Goal: Task Accomplishment & Management: Complete application form

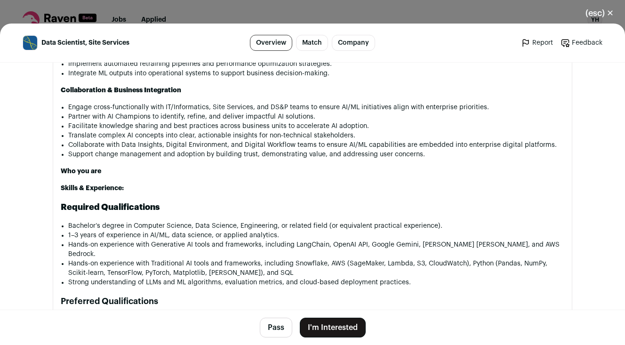
scroll to position [483, 0]
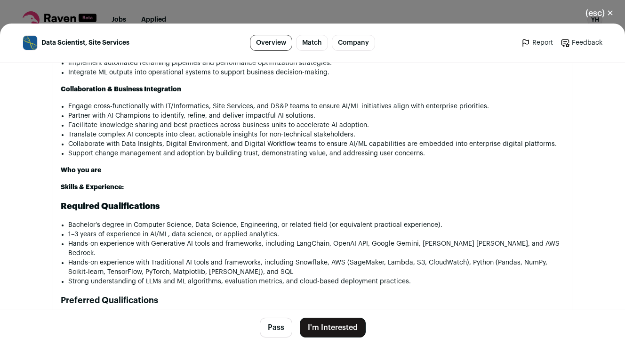
click at [334, 326] on button "I'm Interested" at bounding box center [333, 328] width 66 height 20
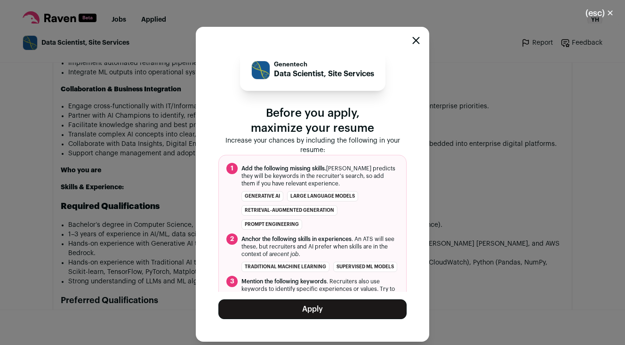
click at [341, 299] on div "Genentech Data Scientist, Site Services Before you apply, maximize your resume …" at bounding box center [313, 184] width 188 height 270
click at [347, 308] on button "Apply" at bounding box center [313, 310] width 188 height 20
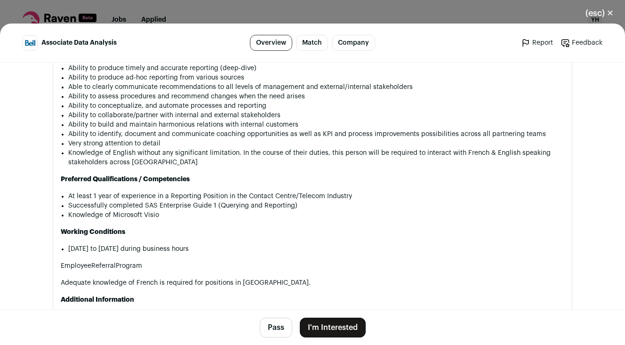
scroll to position [592, 0]
click at [346, 325] on button "I'm Interested" at bounding box center [333, 328] width 66 height 20
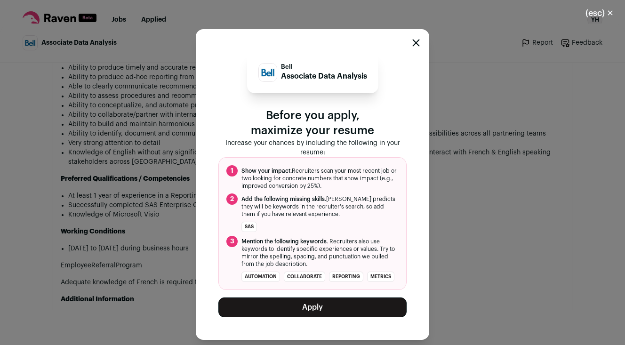
click at [339, 298] on button "Apply" at bounding box center [313, 308] width 188 height 20
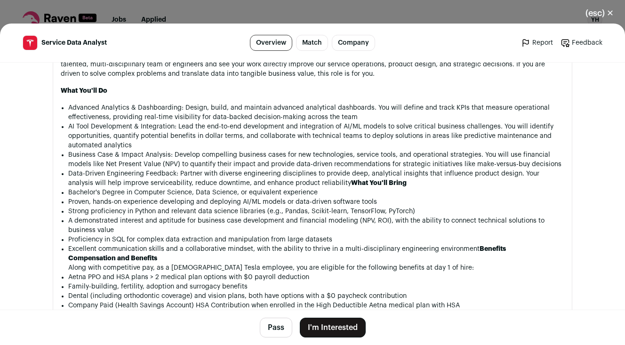
scroll to position [287, 0]
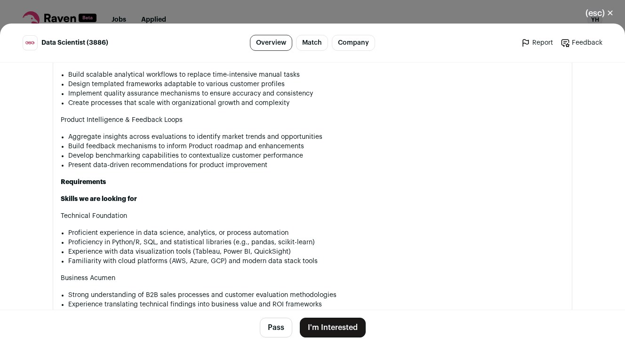
scroll to position [604, 0]
click at [322, 323] on button "I'm Interested" at bounding box center [333, 328] width 66 height 20
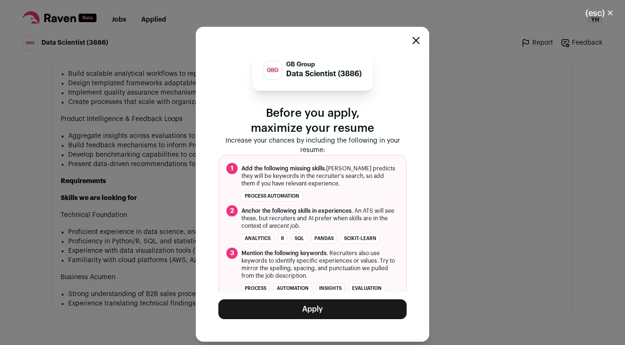
click at [365, 308] on button "Apply" at bounding box center [313, 310] width 188 height 20
